Goal: Obtain resource: Obtain resource

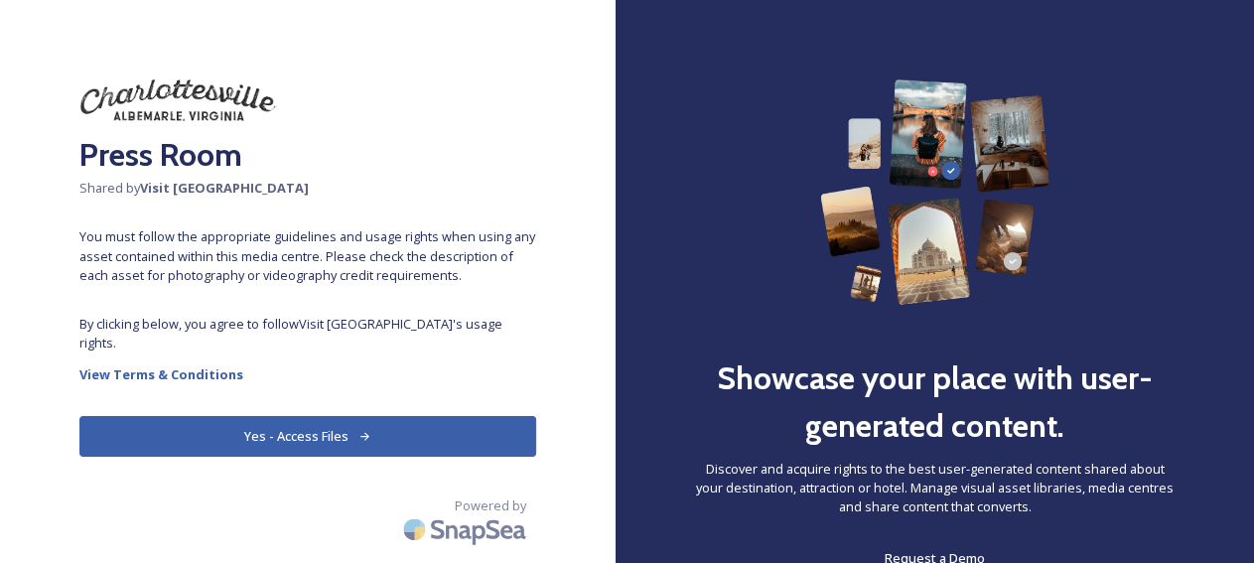
click at [358, 416] on button "Yes - Access Files" at bounding box center [307, 436] width 457 height 41
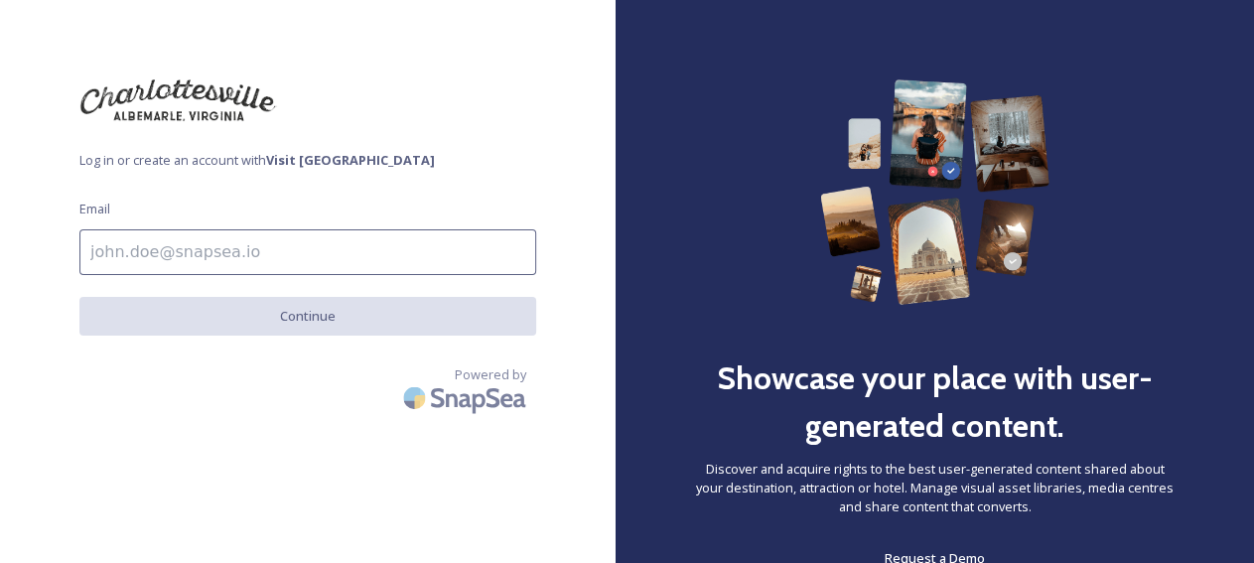
click at [226, 247] on input at bounding box center [307, 252] width 457 height 46
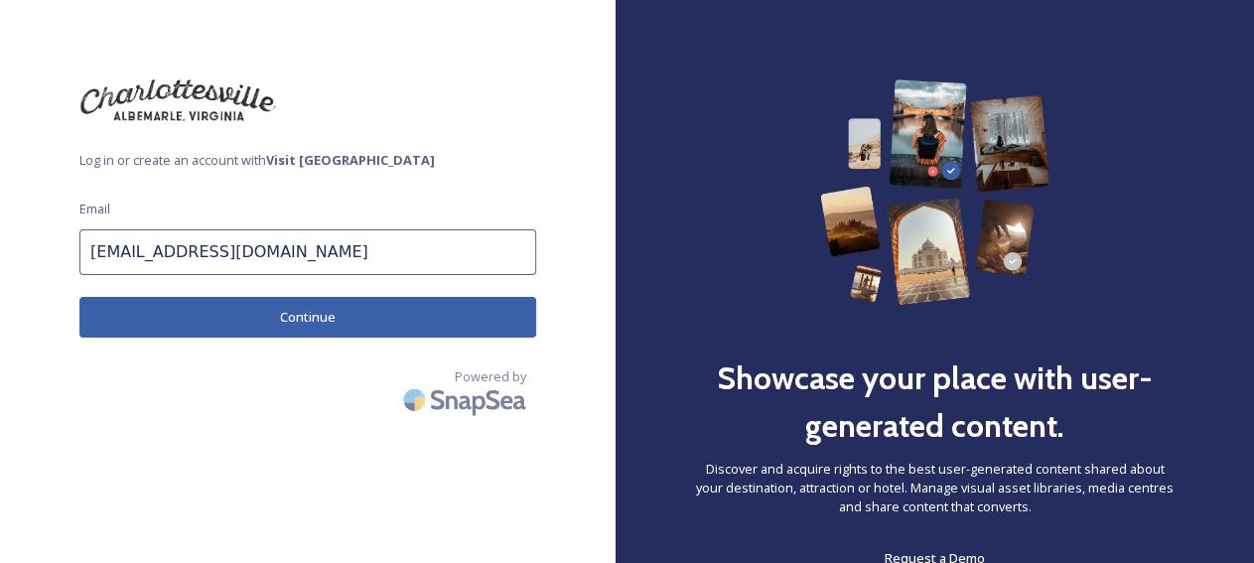
type input "[EMAIL_ADDRESS][DOMAIN_NAME]"
click at [264, 313] on button "Continue" at bounding box center [307, 317] width 457 height 41
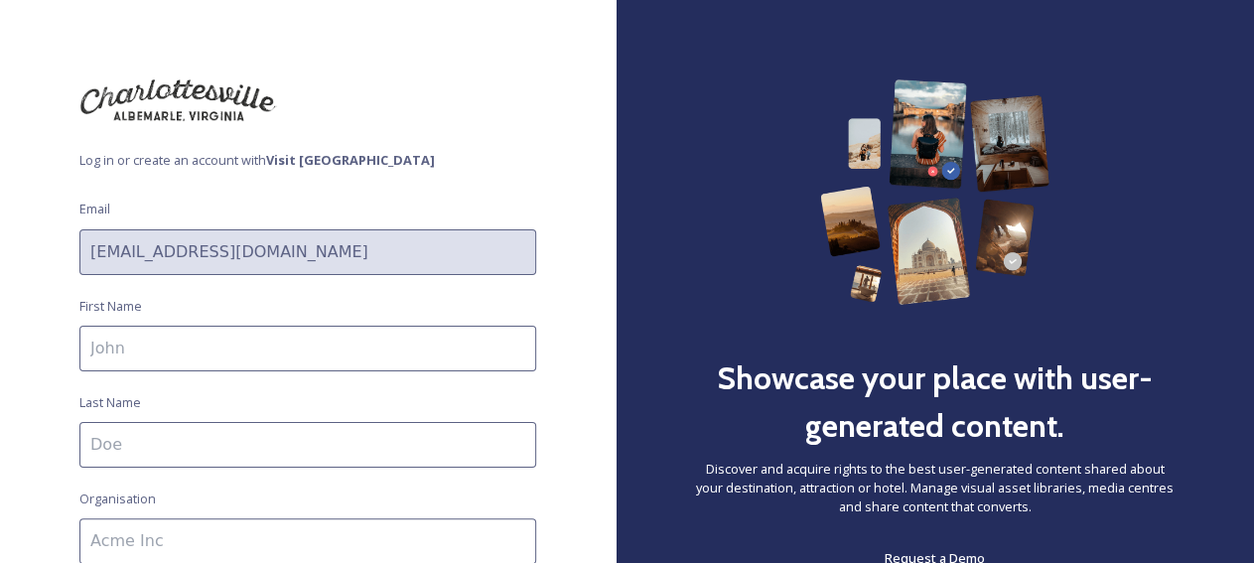
click at [195, 353] on input at bounding box center [307, 349] width 457 height 46
type input "[PERSON_NAME]"
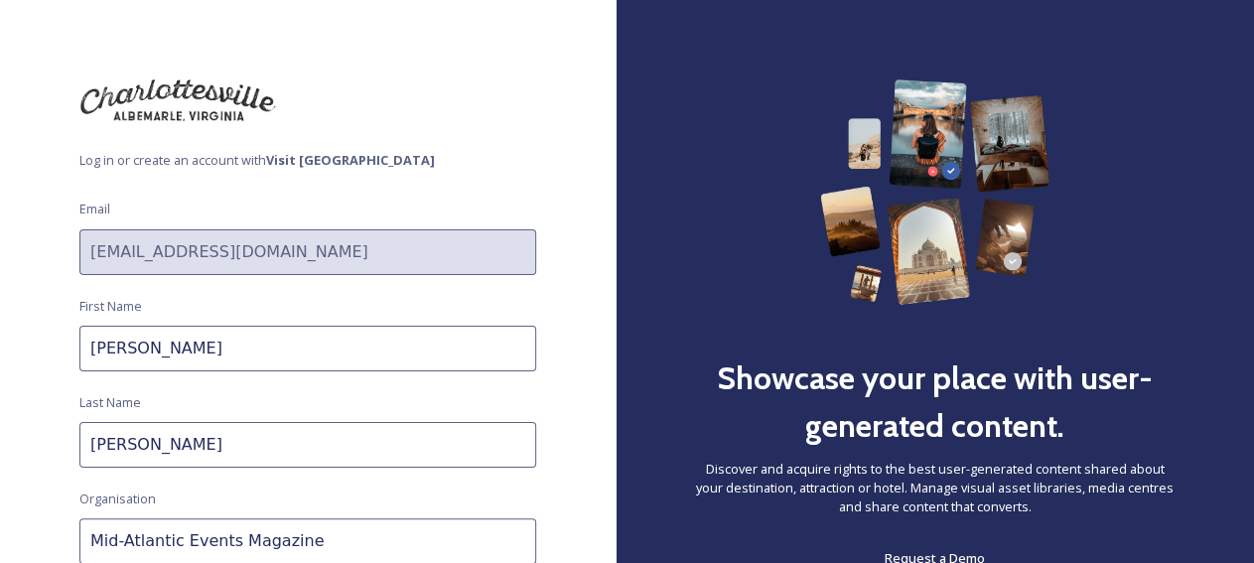
type input "Mid-Atlantic Events Magazine"
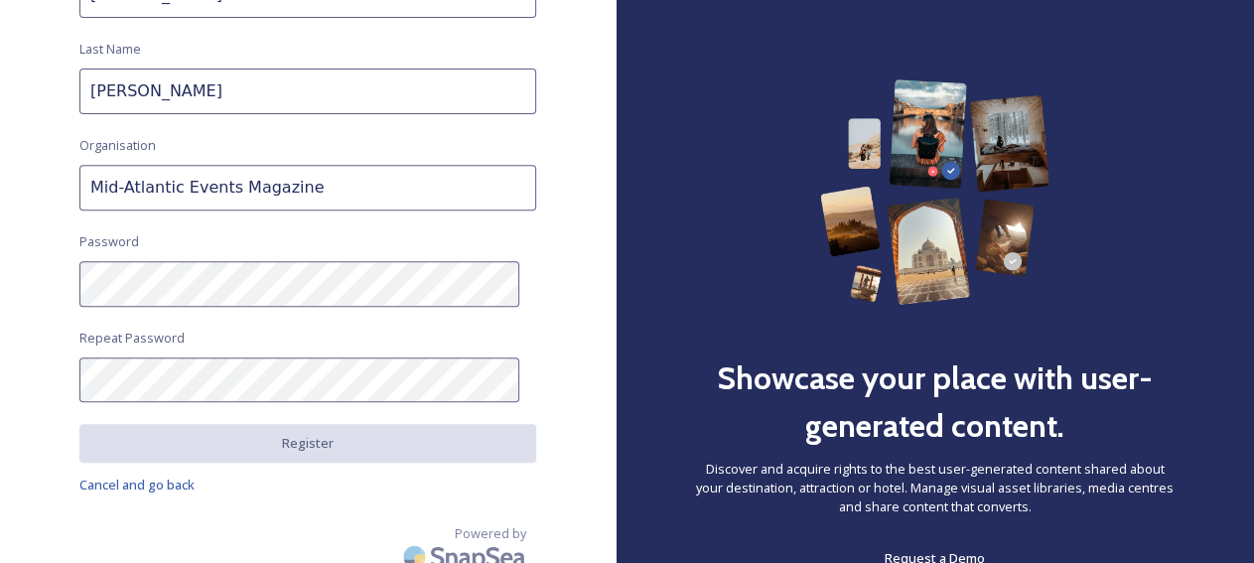
click at [180, 241] on div "Log in or create an account with Visit [GEOGRAPHIC_DATA] Email [EMAIL_ADDRESS][…" at bounding box center [308, 281] width 616 height 563
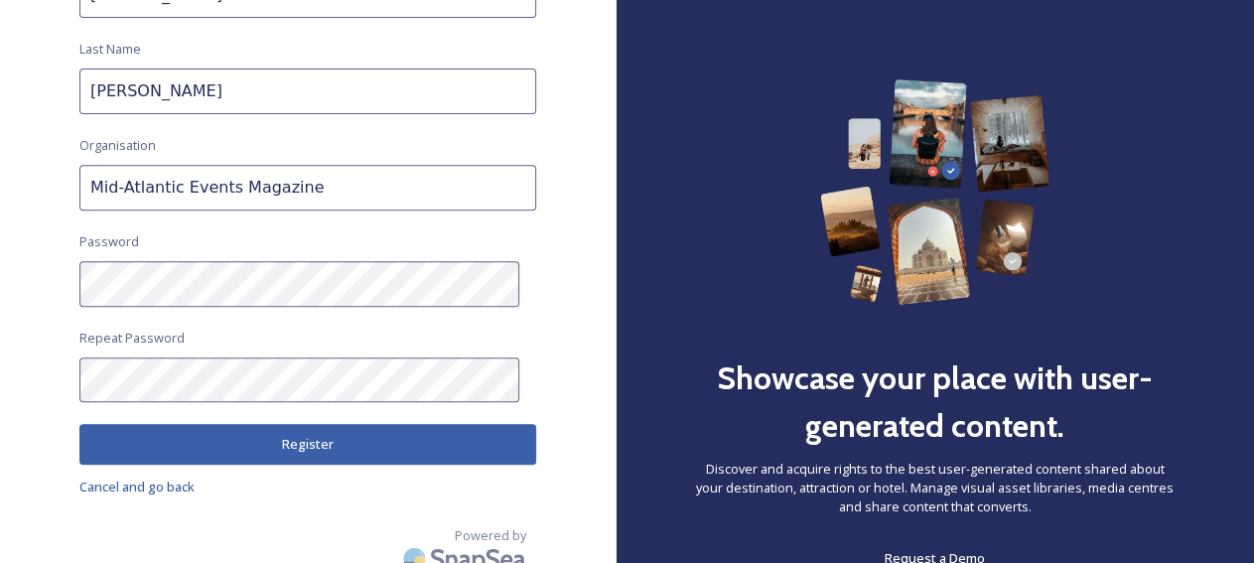
click at [239, 438] on button "Register" at bounding box center [307, 444] width 457 height 41
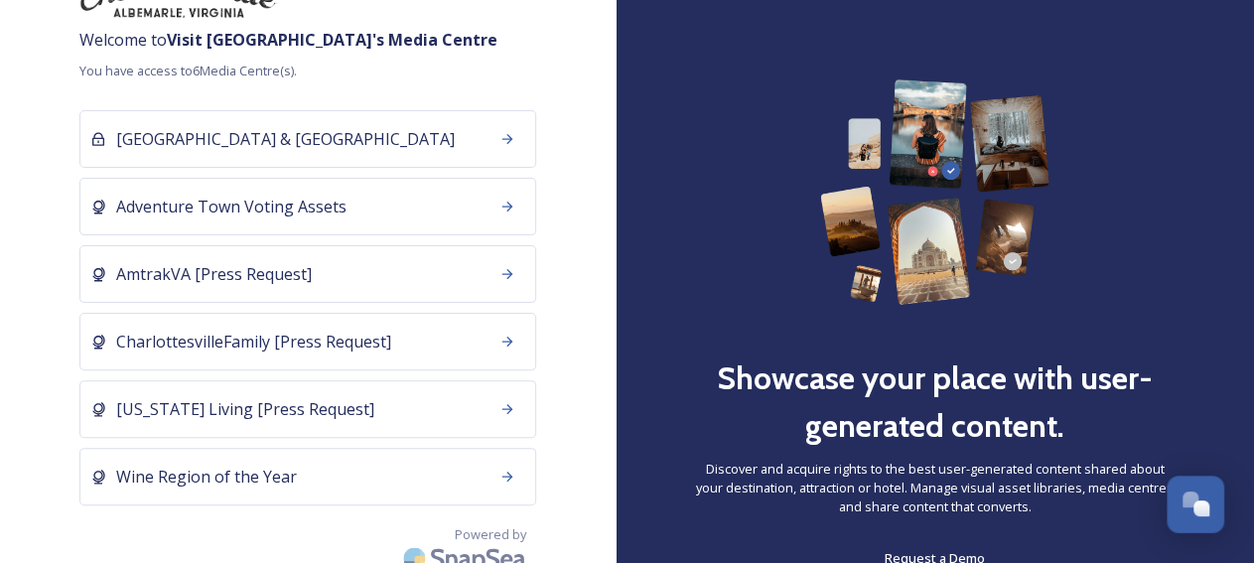
scroll to position [117, 0]
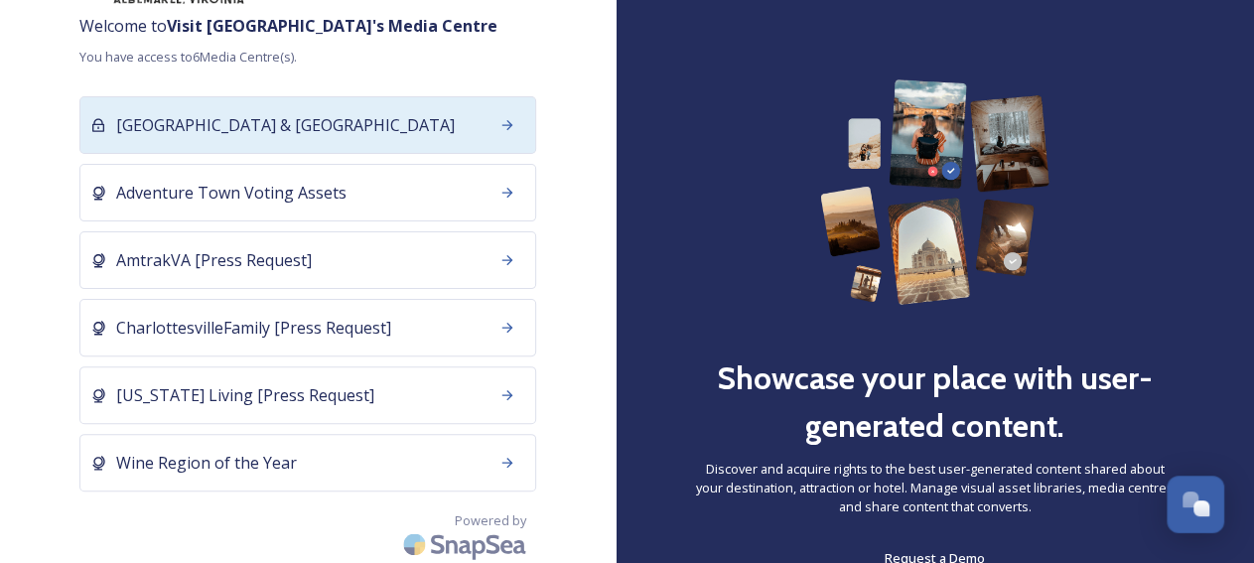
click at [347, 149] on div "[GEOGRAPHIC_DATA] & [GEOGRAPHIC_DATA]" at bounding box center [307, 125] width 457 height 58
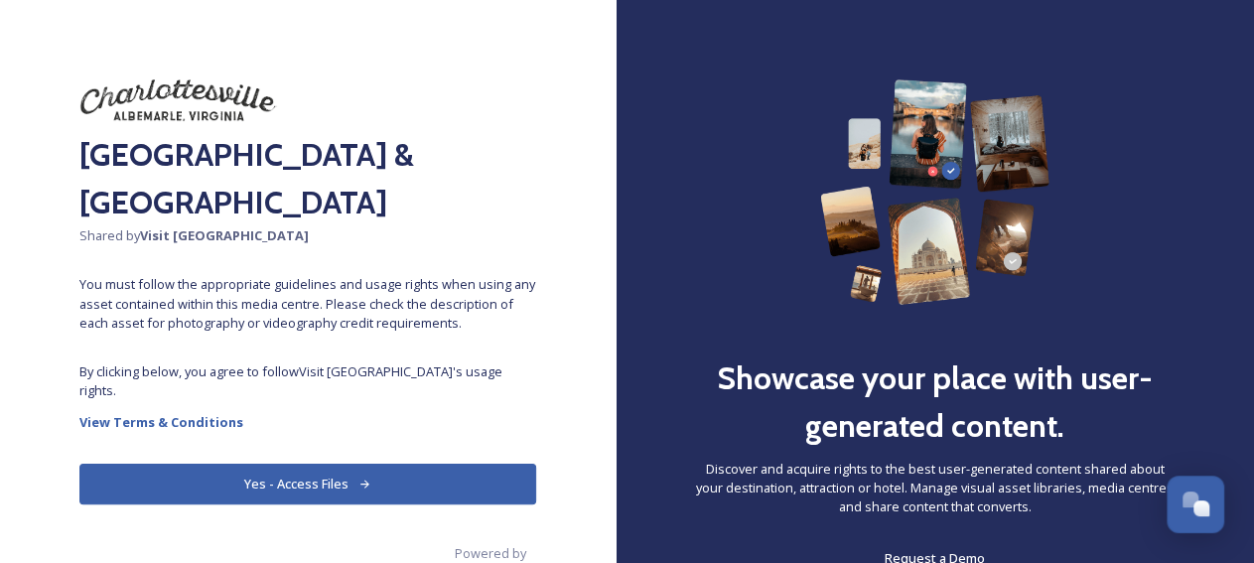
click at [309, 464] on button "Yes - Access Files" at bounding box center [307, 484] width 457 height 41
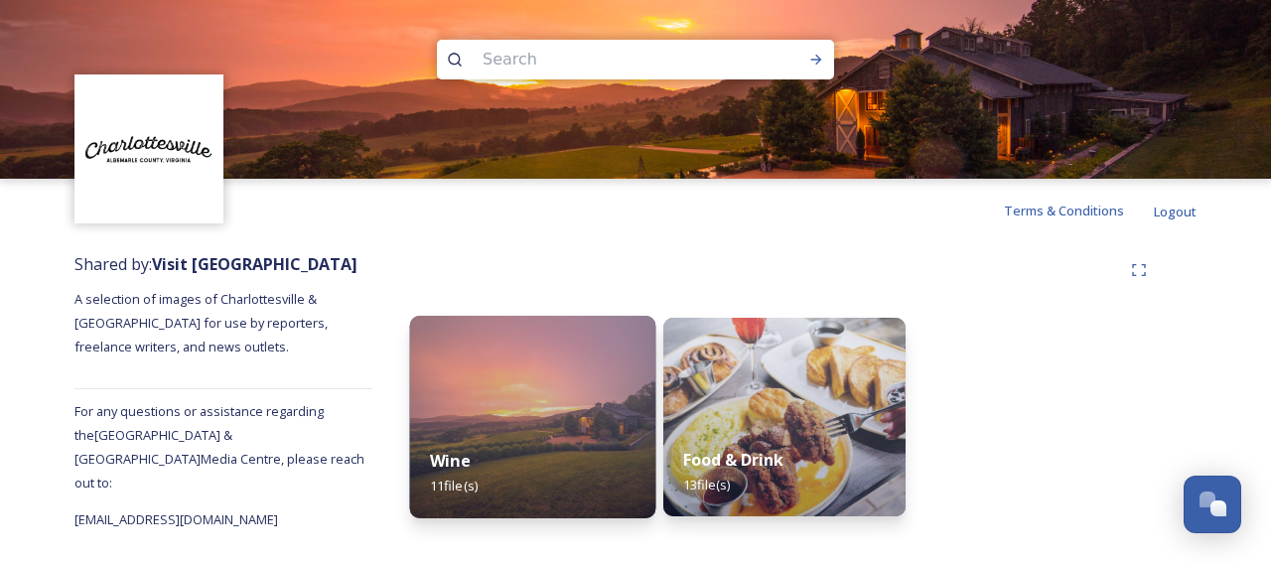
click at [527, 424] on img at bounding box center [533, 417] width 246 height 203
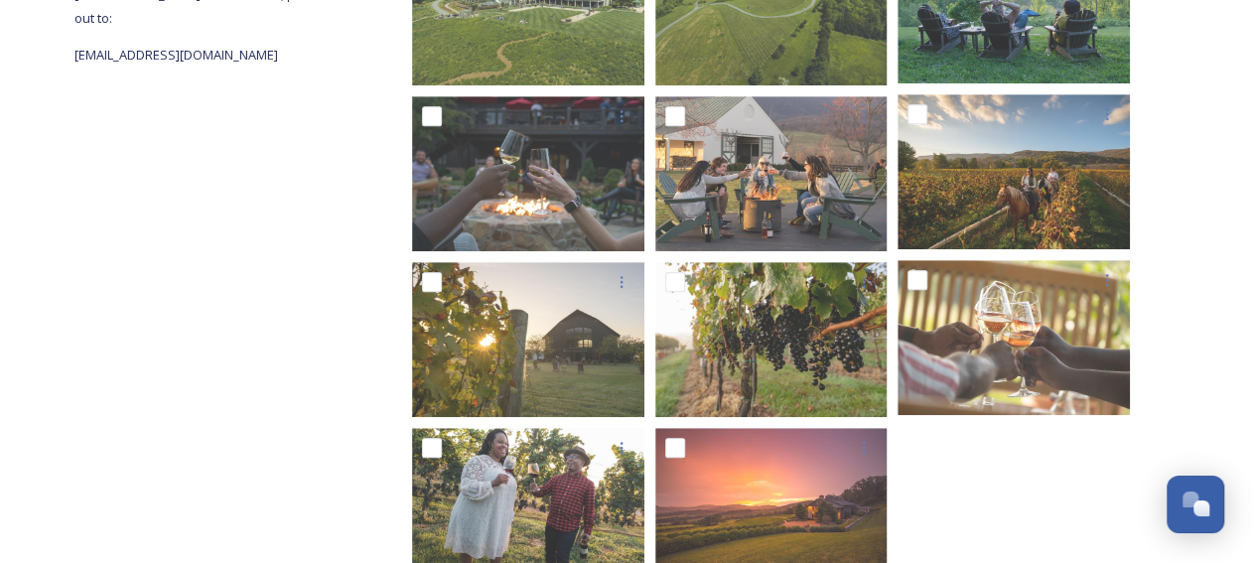
scroll to position [528, 0]
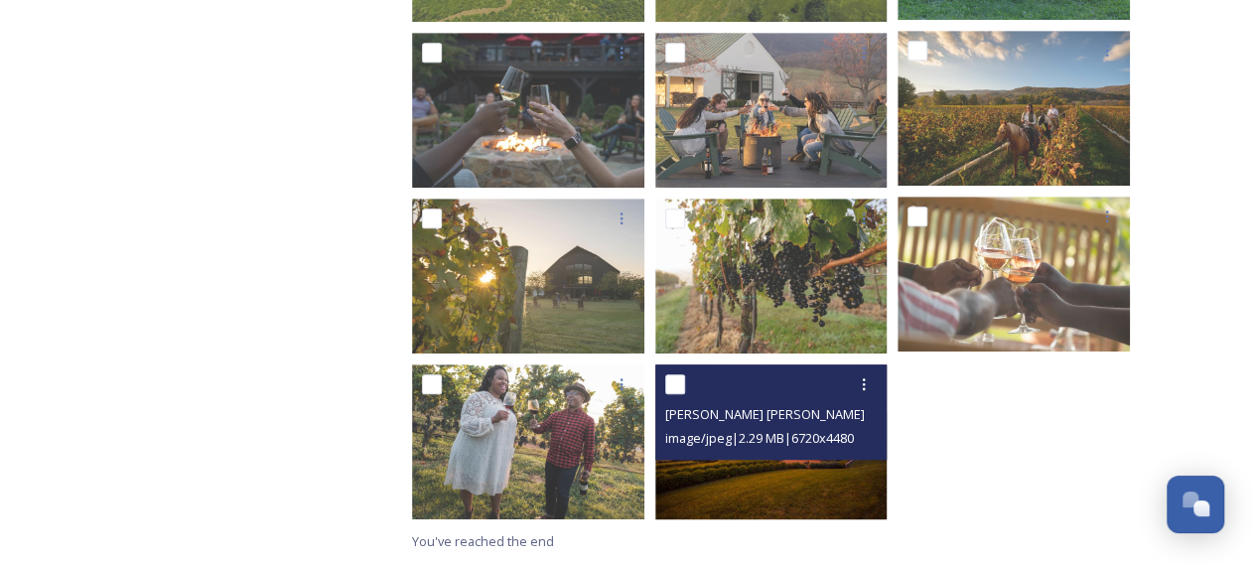
click at [674, 388] on input "checkbox" at bounding box center [675, 384] width 20 height 20
checkbox input "true"
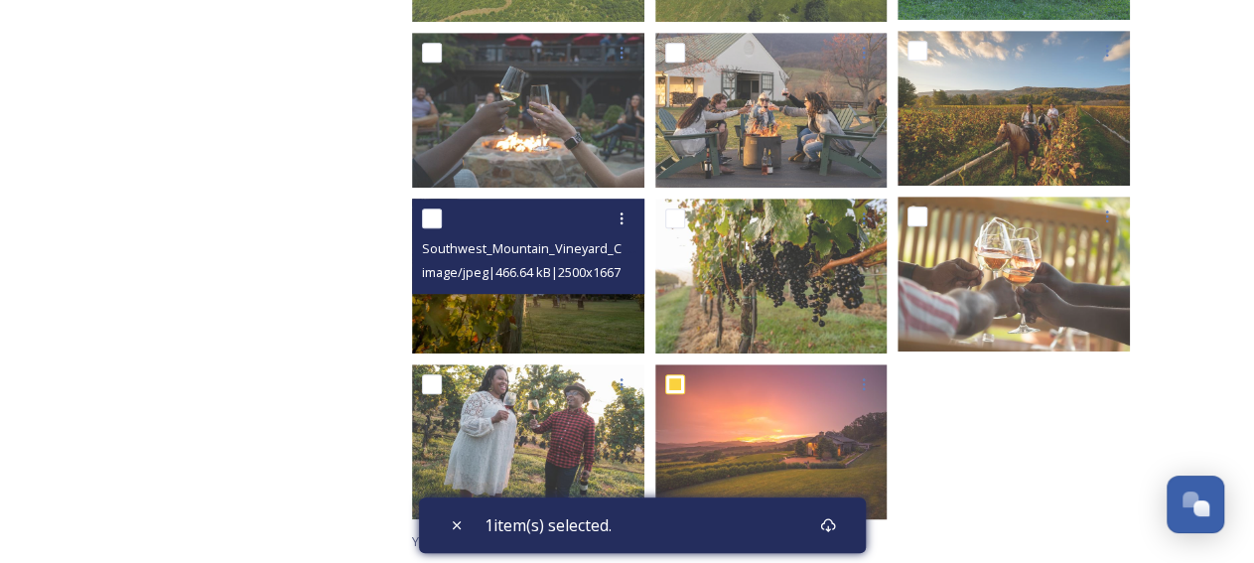
click at [431, 222] on input "checkbox" at bounding box center [432, 218] width 20 height 20
checkbox input "true"
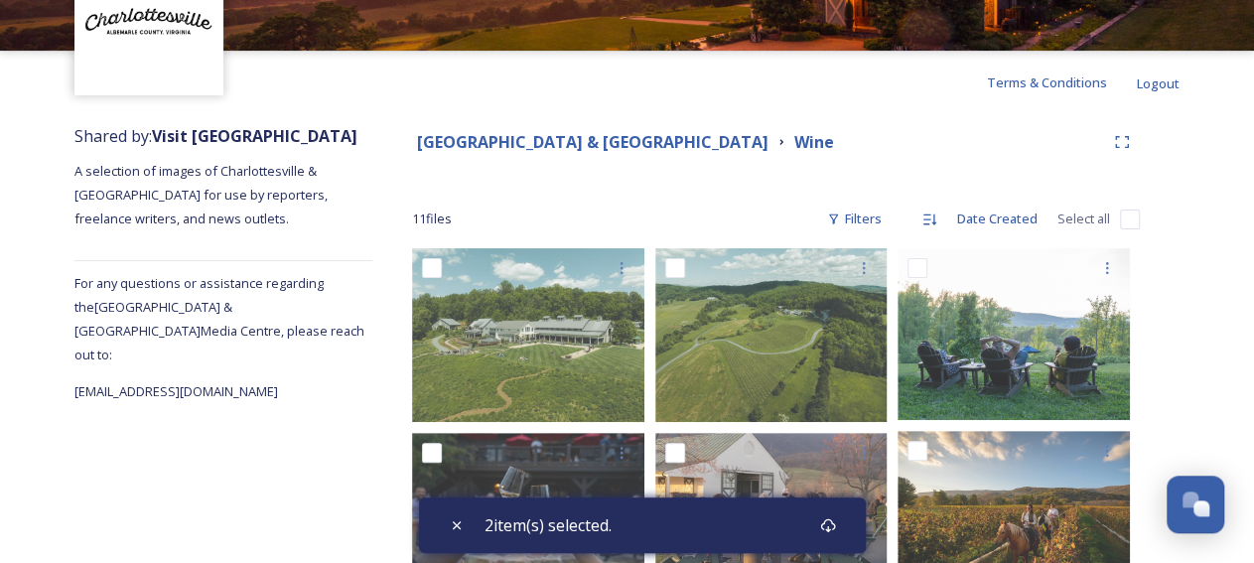
scroll to position [0, 0]
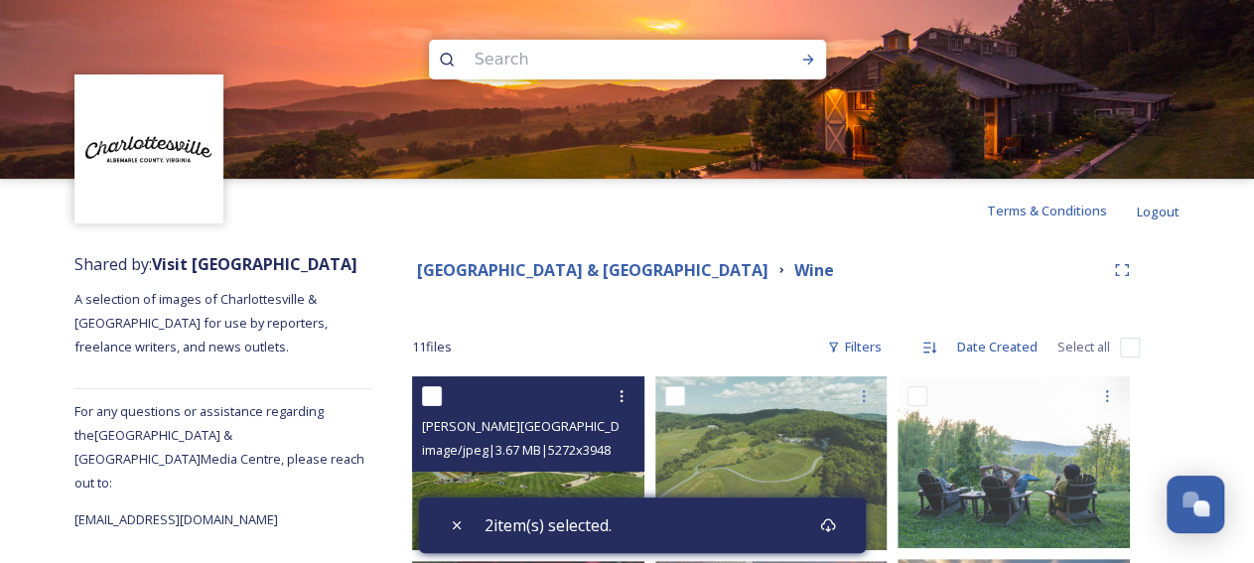
click at [432, 389] on input "checkbox" at bounding box center [432, 396] width 20 height 20
checkbox input "true"
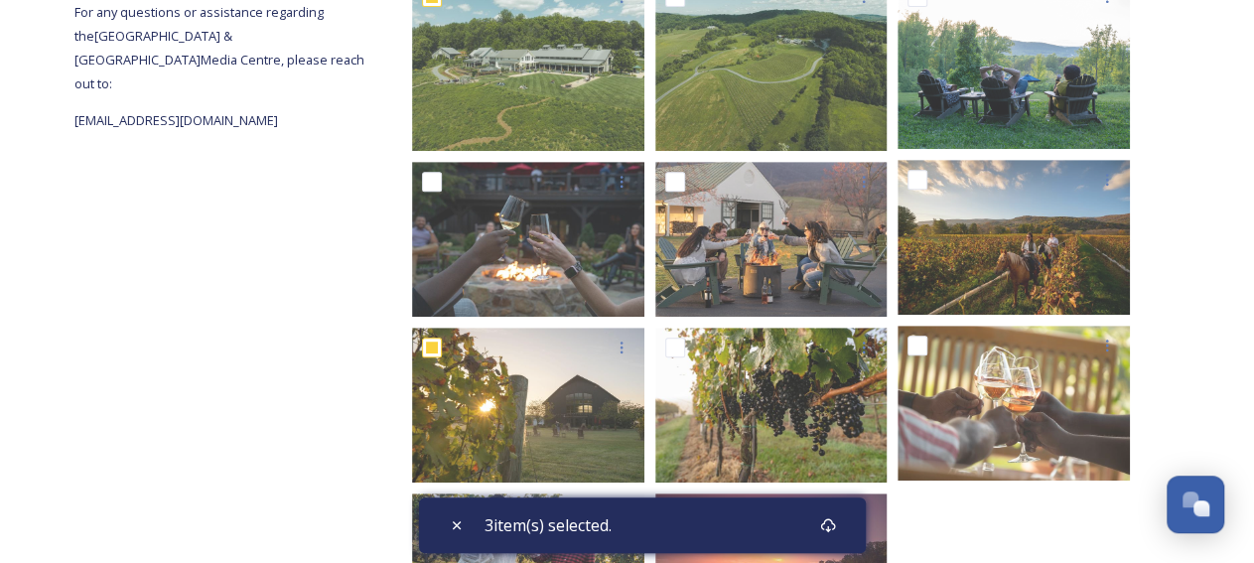
scroll to position [528, 0]
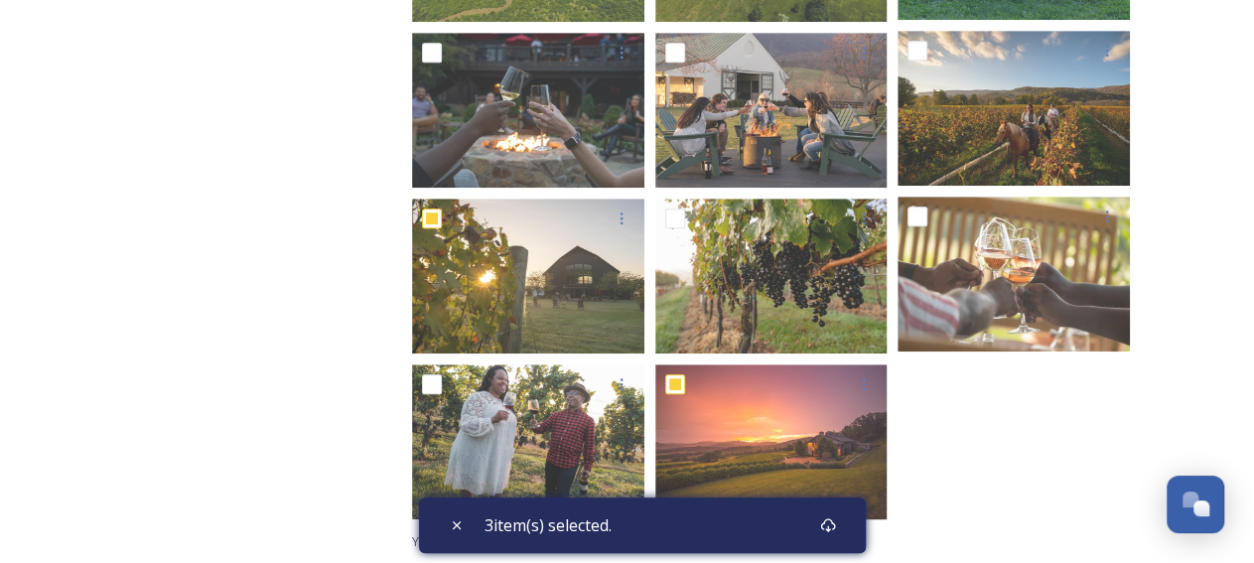
click at [768, 526] on div "3 item(s) selected." at bounding box center [642, 525] width 447 height 56
click at [836, 519] on icon at bounding box center [828, 525] width 16 height 16
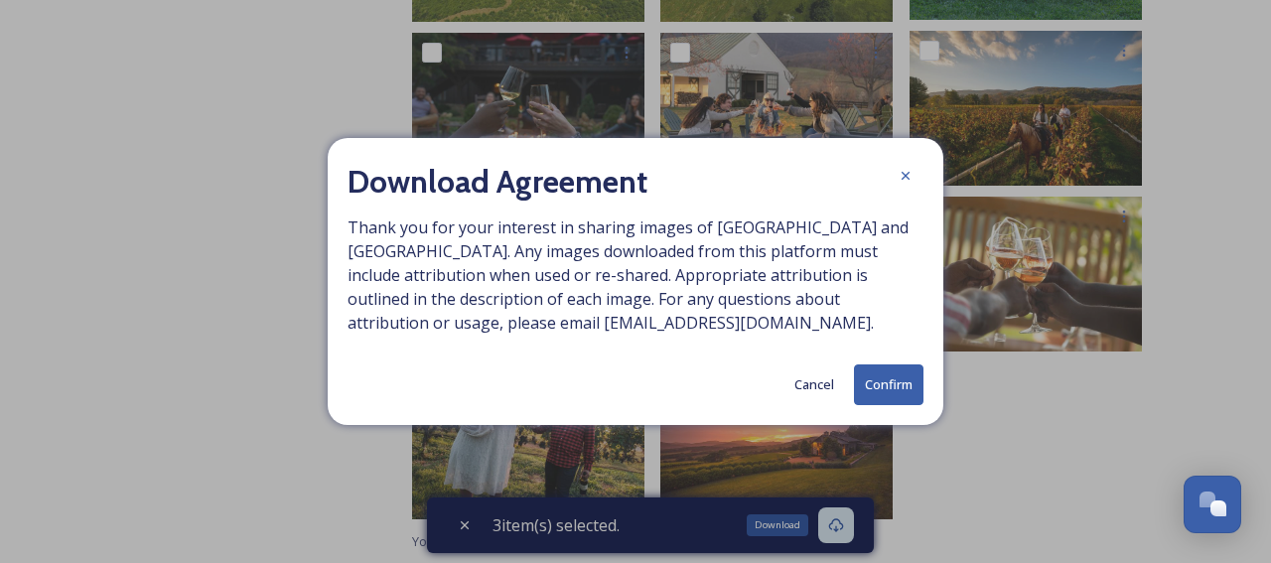
click at [909, 381] on button "Confirm" at bounding box center [888, 384] width 69 height 41
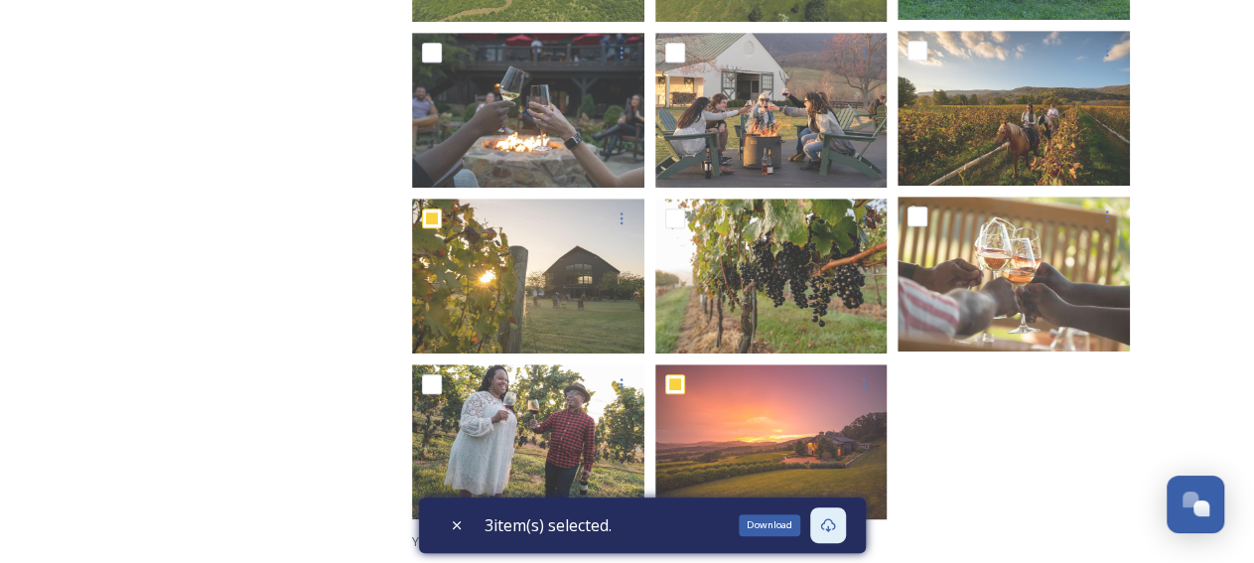
scroll to position [0, 0]
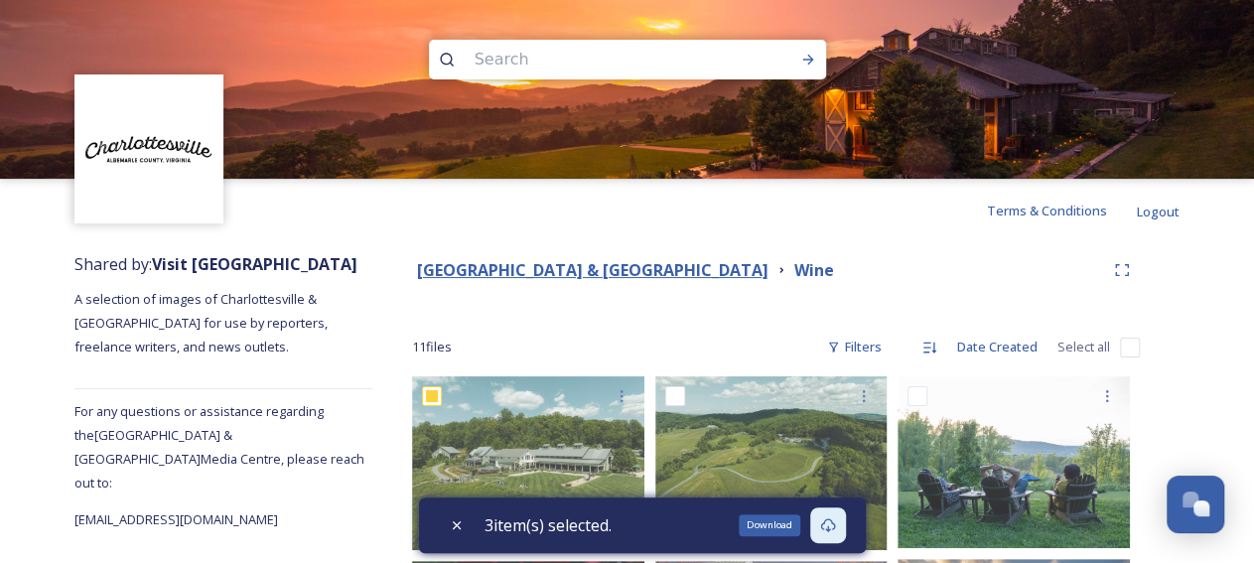
click at [484, 270] on strong "[GEOGRAPHIC_DATA] & [GEOGRAPHIC_DATA]" at bounding box center [592, 270] width 351 height 22
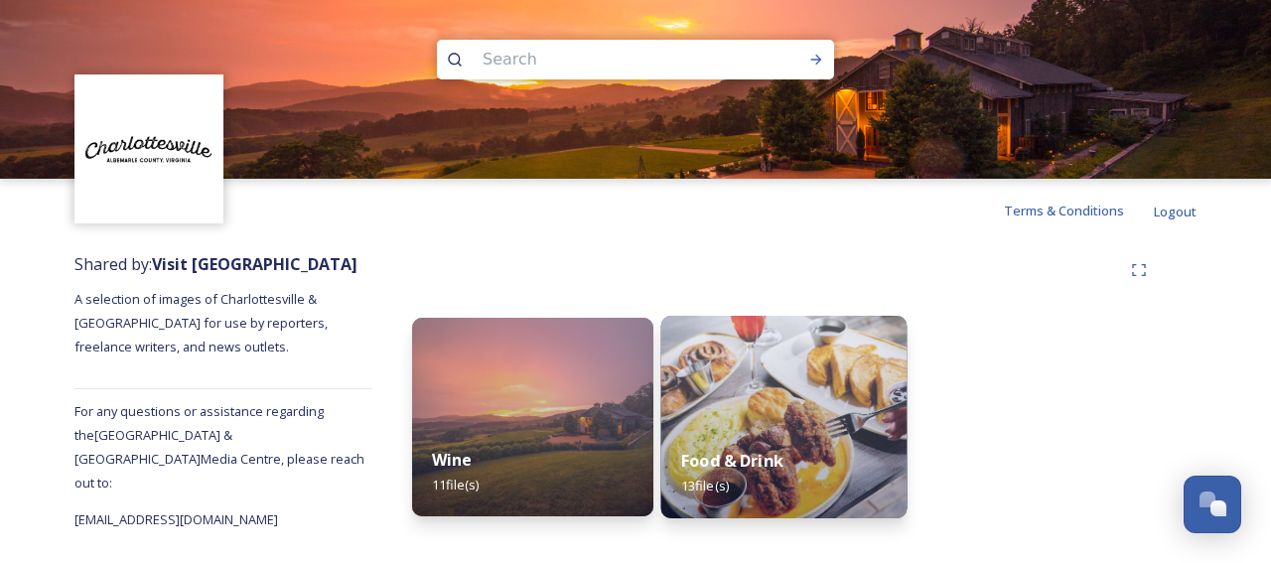
click at [781, 418] on img at bounding box center [784, 417] width 246 height 203
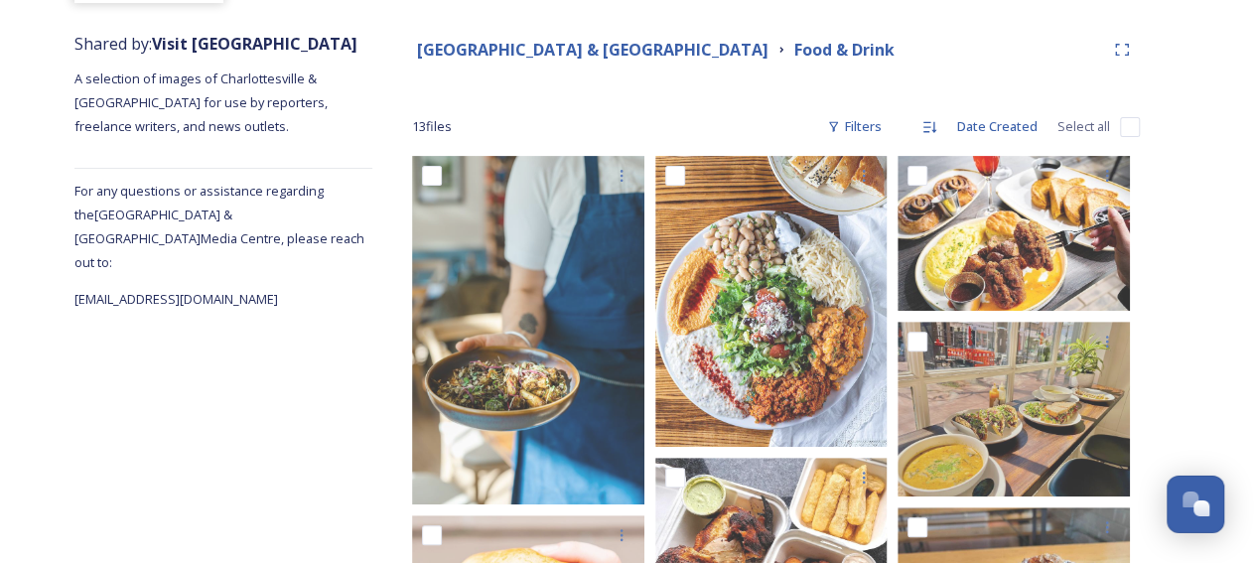
scroll to position [218, 0]
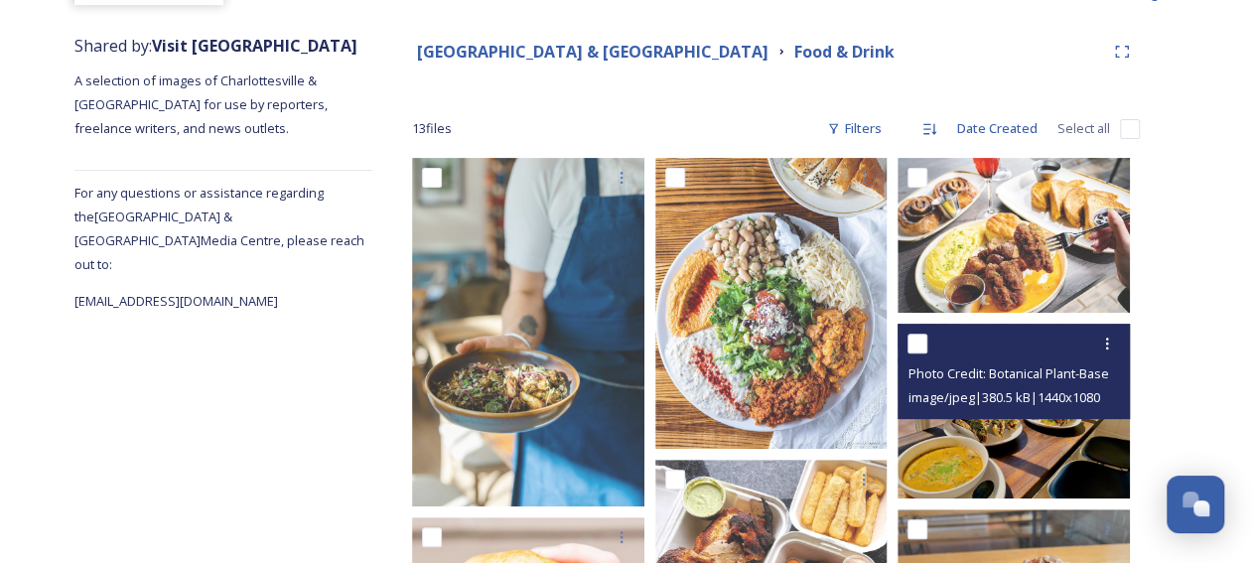
click at [917, 346] on input "checkbox" at bounding box center [917, 344] width 20 height 20
checkbox input "true"
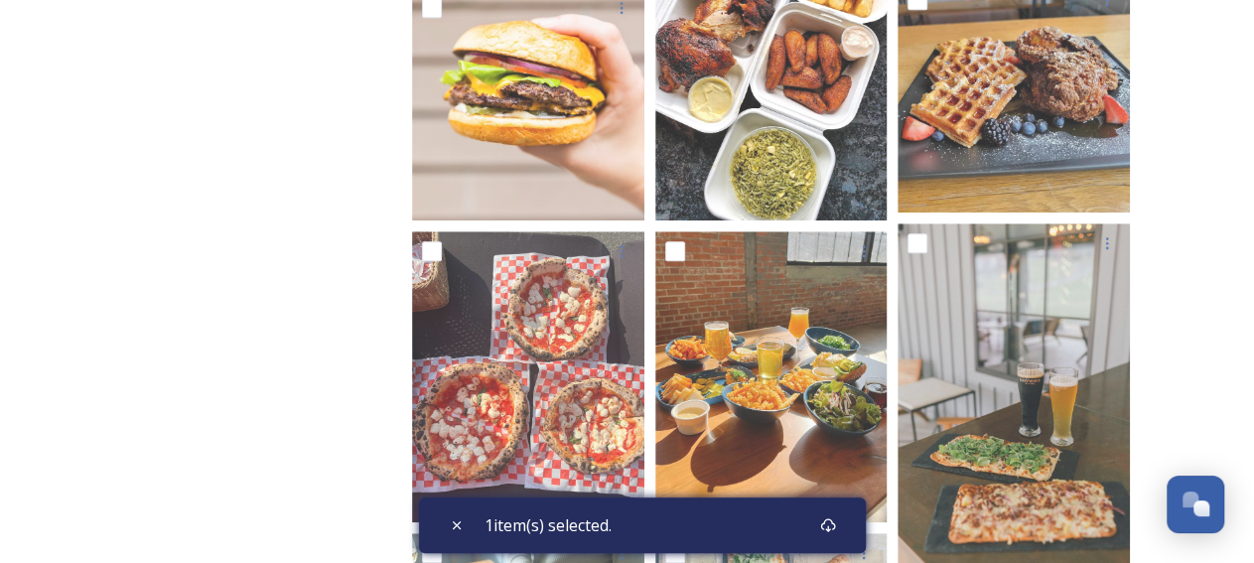
scroll to position [1109, 0]
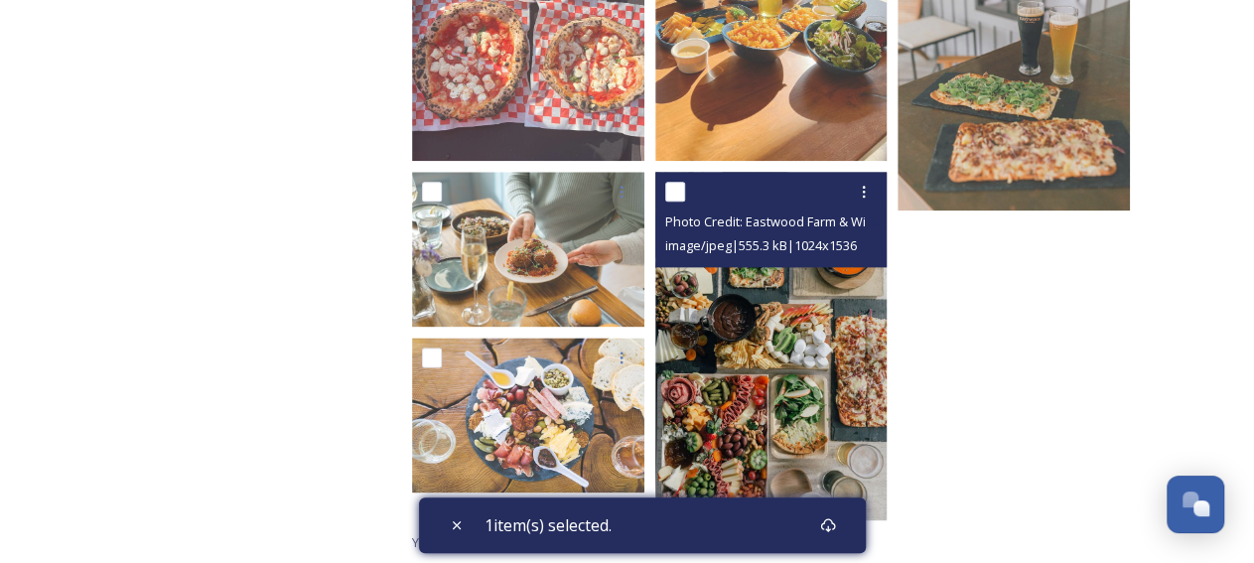
click at [679, 197] on input "checkbox" at bounding box center [675, 192] width 20 height 20
checkbox input "true"
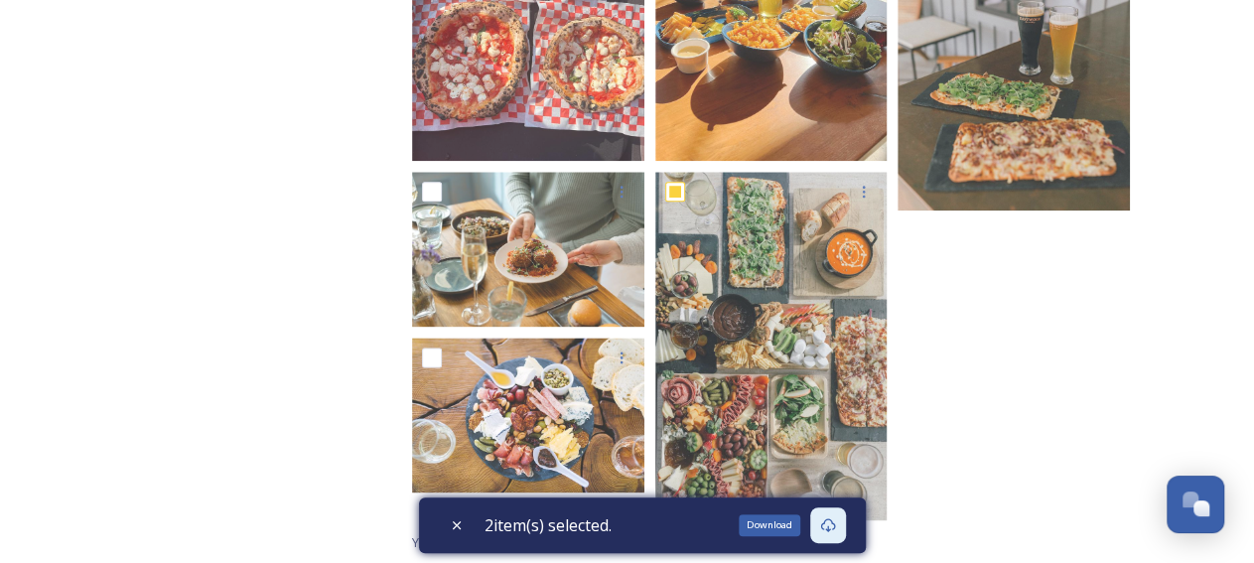
click at [835, 532] on icon at bounding box center [828, 525] width 16 height 16
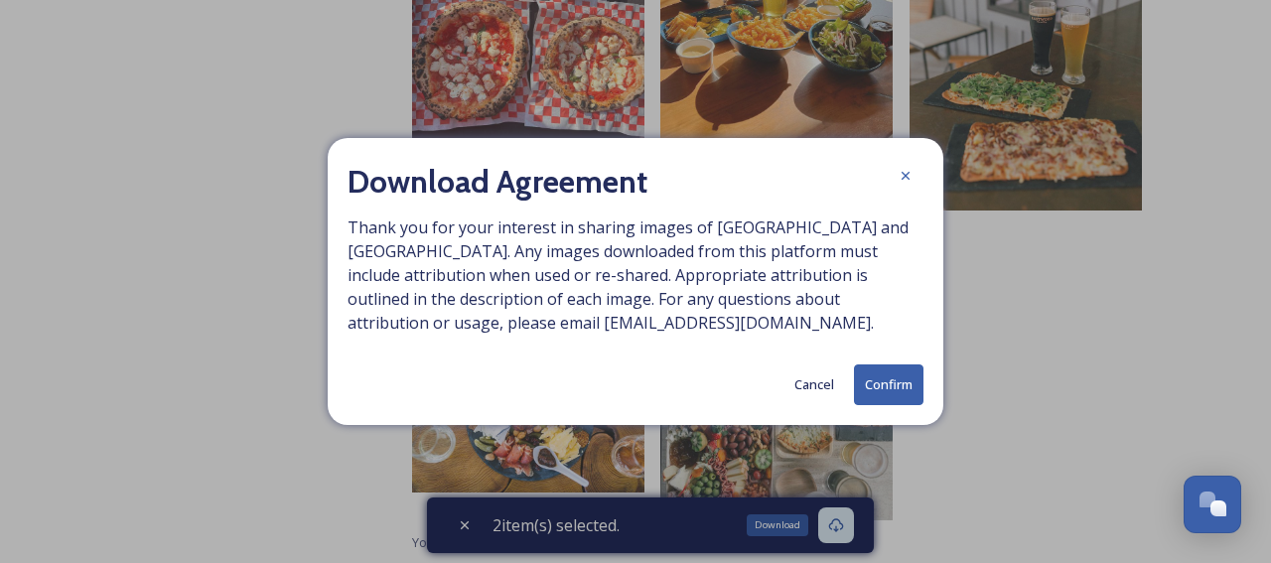
click at [904, 372] on button "Confirm" at bounding box center [888, 384] width 69 height 41
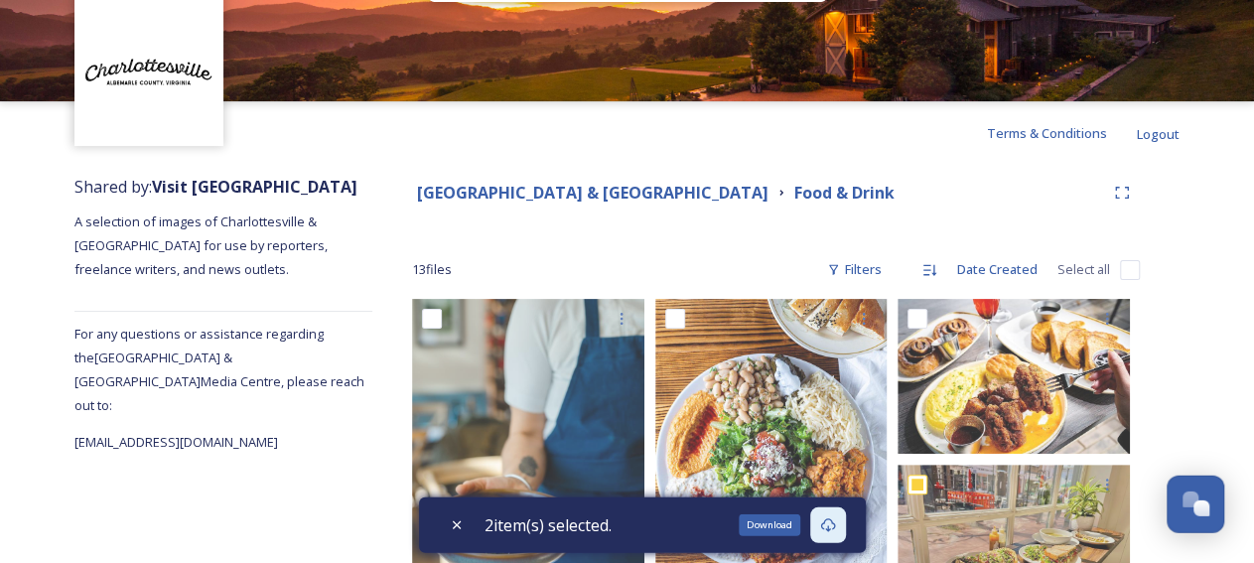
scroll to position [76, 0]
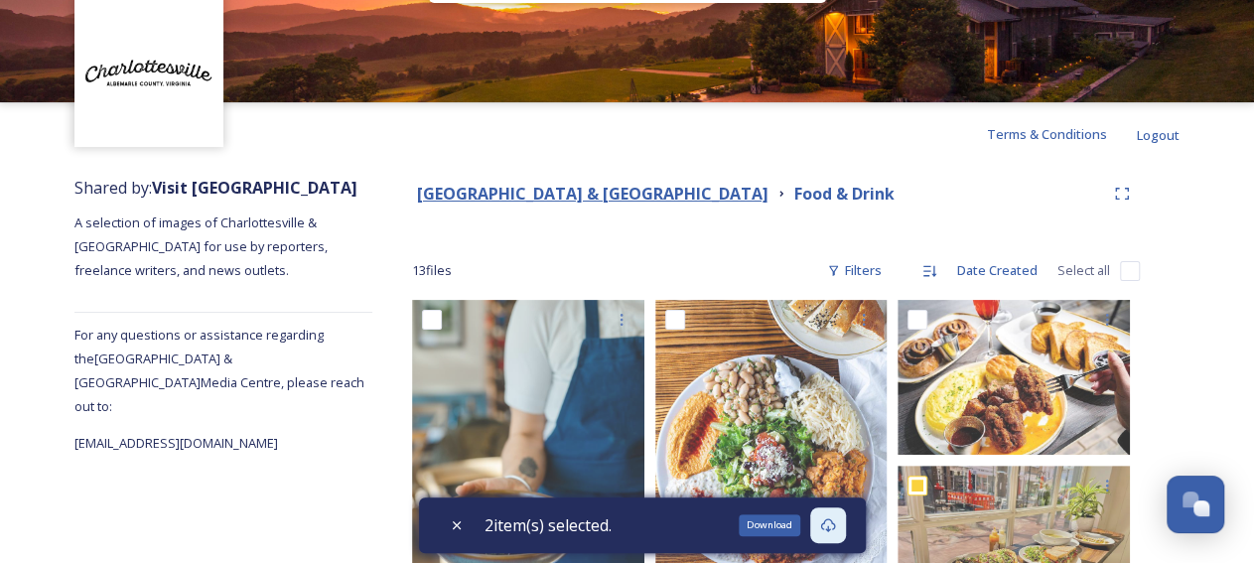
click at [559, 193] on strong "[GEOGRAPHIC_DATA] & [GEOGRAPHIC_DATA]" at bounding box center [592, 194] width 351 height 22
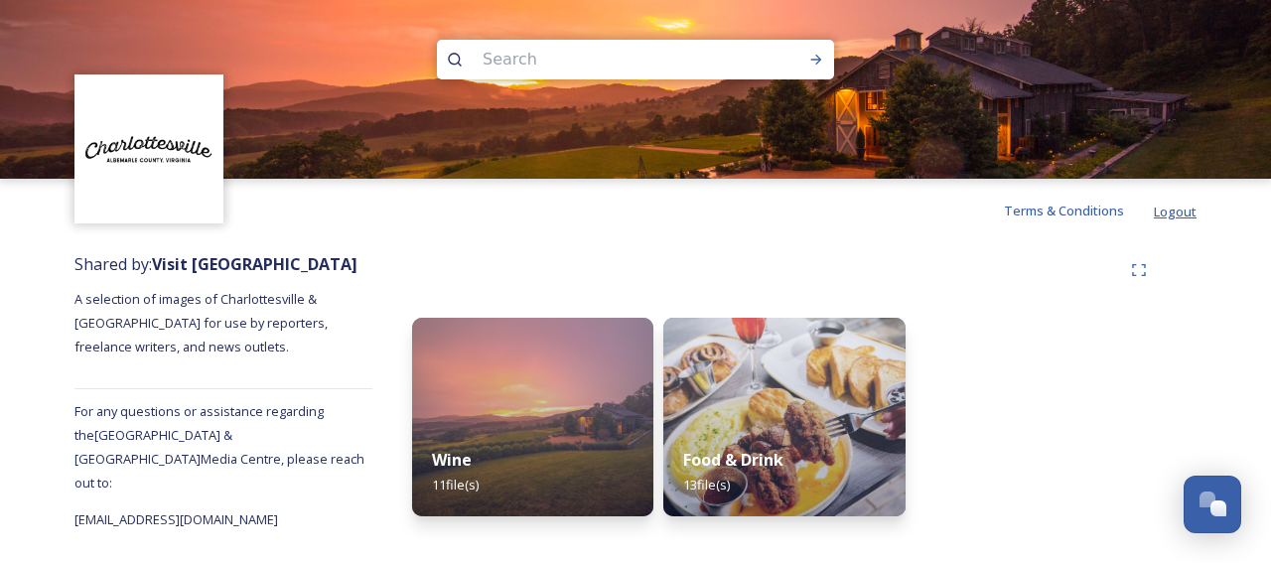
click at [1192, 202] on span "Logout" at bounding box center [1175, 211] width 43 height 22
